Goal: Transaction & Acquisition: Obtain resource

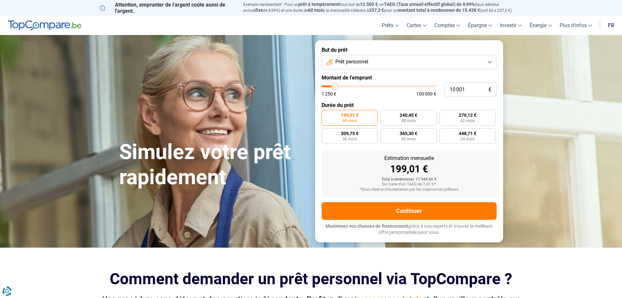
click at [486, 65] on button "Prêt personnel" at bounding box center [409, 62] width 175 height 14
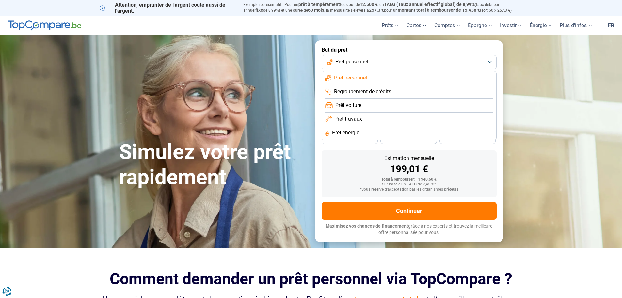
click at [348, 122] on span "Prêt travaux" at bounding box center [348, 118] width 28 height 7
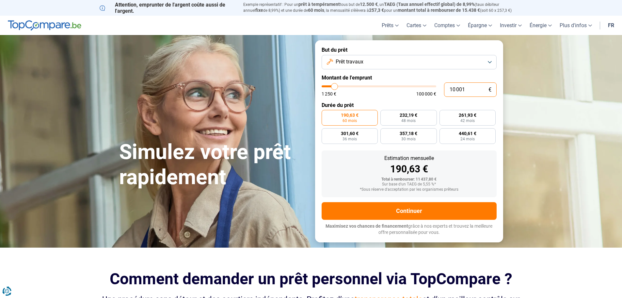
click at [469, 90] on input "10 001" at bounding box center [470, 89] width 53 height 14
drag, startPoint x: 471, startPoint y: 91, endPoint x: 439, endPoint y: 94, distance: 31.9
click at [439, 94] on div "10 001 € 1 250 € 100 000 €" at bounding box center [409, 89] width 175 height 14
type input "3"
type input "1250"
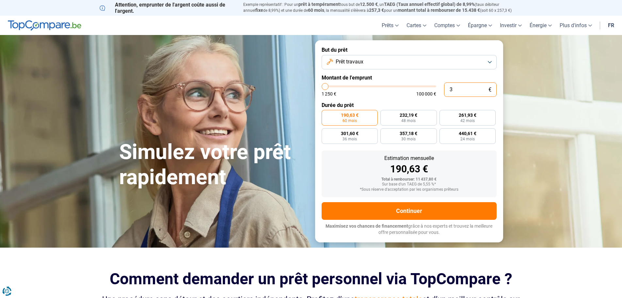
type input "30"
type input "1250"
type input "300"
type input "1250"
type input "3 000"
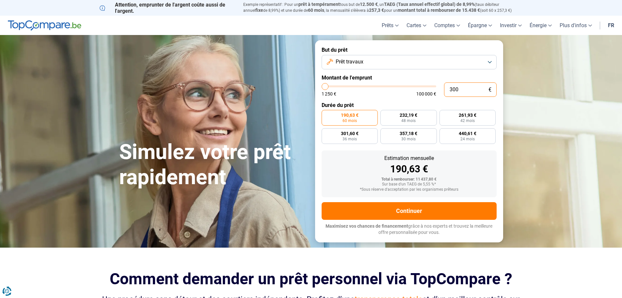
type input "3000"
type input "30 000"
type input "30000"
radio input "false"
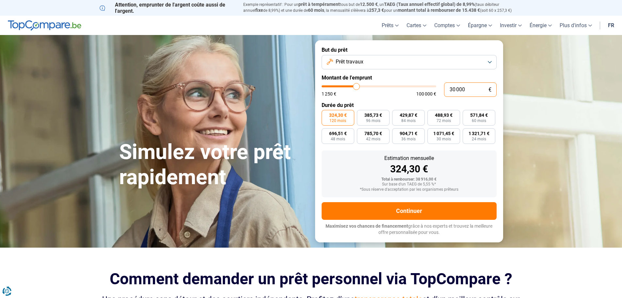
type input "30 000"
click at [401, 99] on form "But du prêt Prêt travaux Montant de l'emprunt 30 000 € 1 250 € 100 000 € Durée …" at bounding box center [409, 141] width 188 height 202
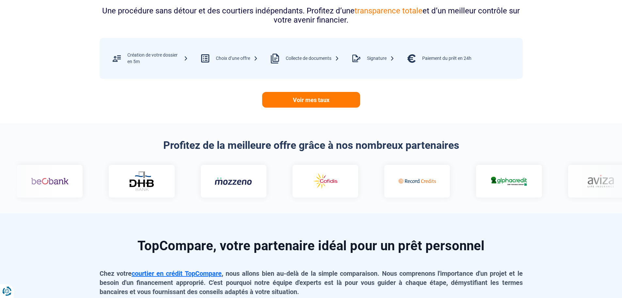
scroll to position [294, 0]
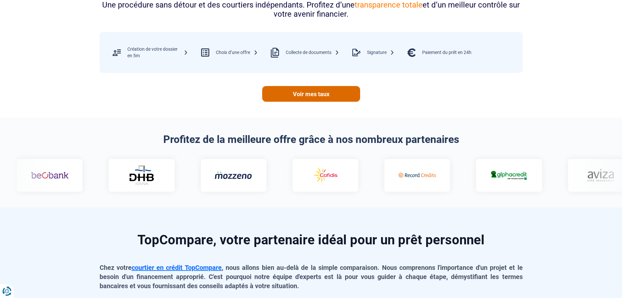
click at [306, 94] on link "Voir mes taux" at bounding box center [311, 94] width 98 height 16
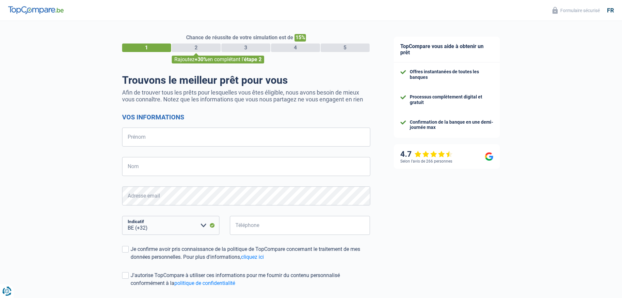
select select "32"
